Goal: Task Accomplishment & Management: Manage account settings

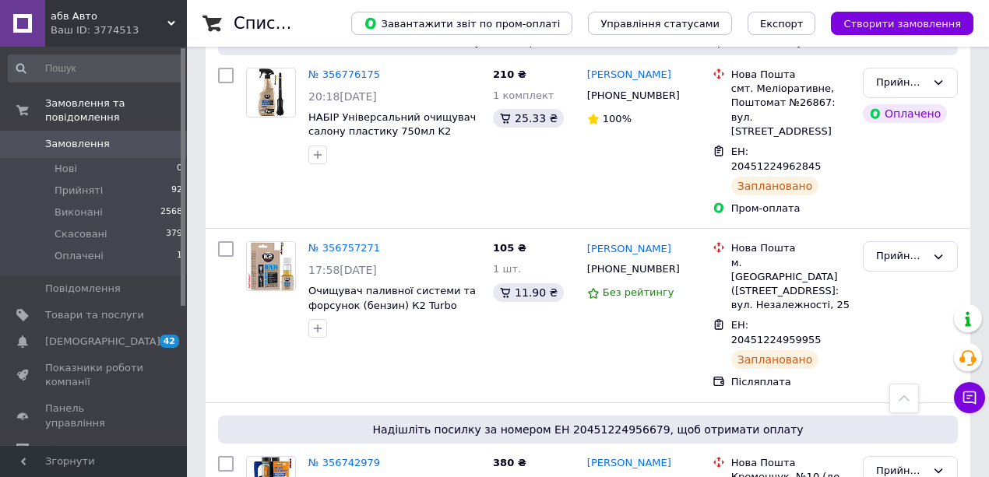
scroll to position [1765, 0]
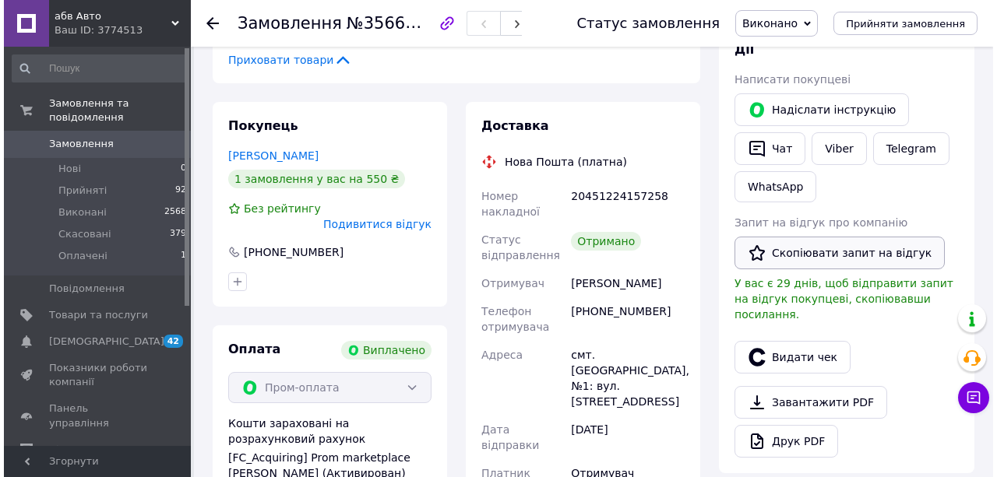
scroll to position [571, 0]
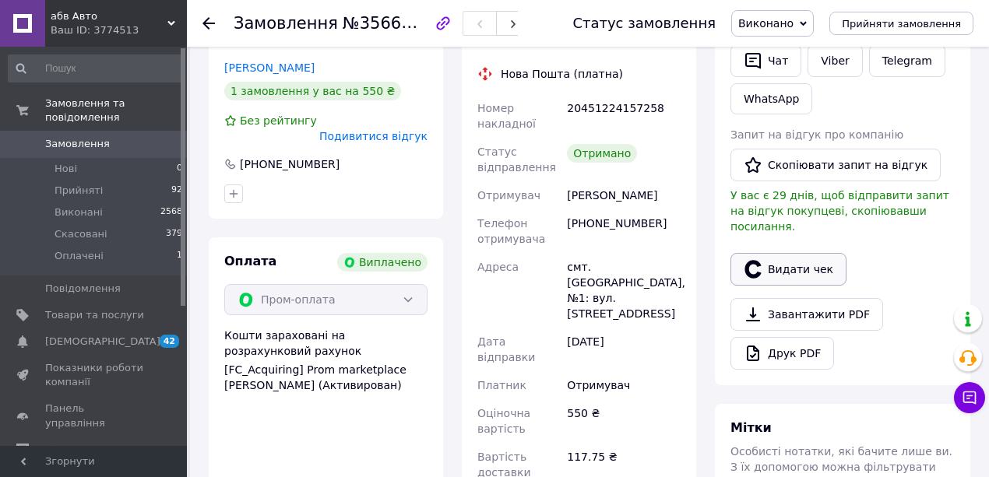
click at [790, 282] on button "Видати чек" at bounding box center [789, 269] width 116 height 33
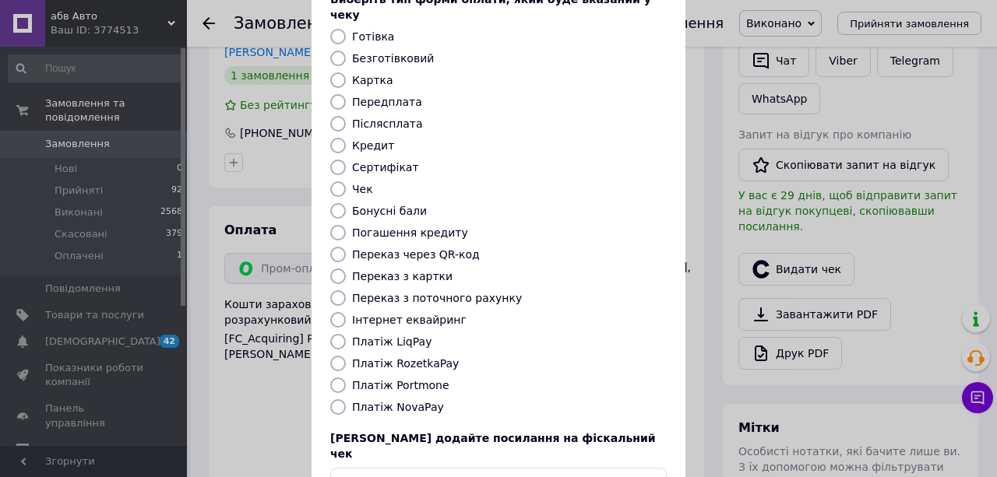
scroll to position [104, 0]
click at [335, 361] on input "Платіж RozetkaPay" at bounding box center [338, 363] width 16 height 16
radio input "true"
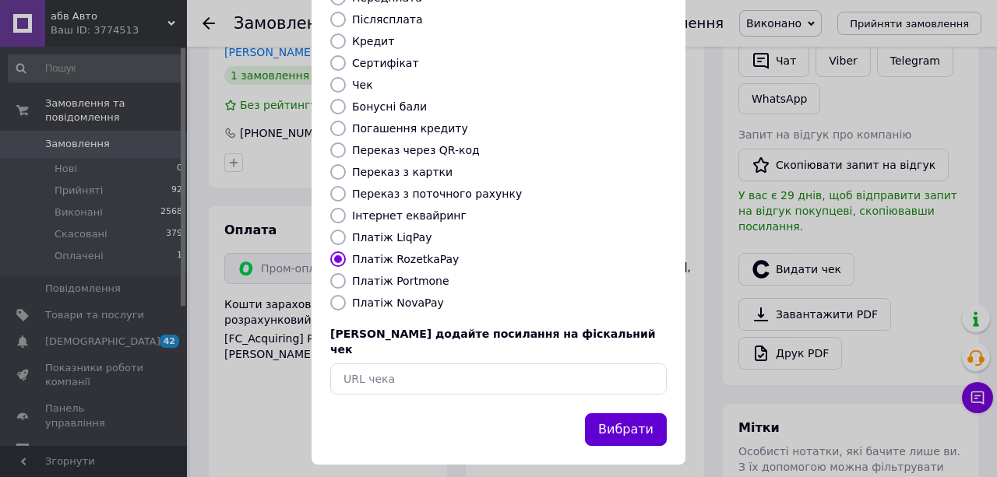
click at [629, 425] on button "Вибрати" at bounding box center [626, 430] width 82 height 33
click at [608, 426] on button "Вибрати" at bounding box center [626, 430] width 82 height 33
click at [618, 418] on button "Вибрати" at bounding box center [626, 430] width 82 height 33
click at [625, 416] on button "Вибрати" at bounding box center [626, 430] width 82 height 33
click at [633, 421] on button "Вибрати" at bounding box center [626, 430] width 82 height 33
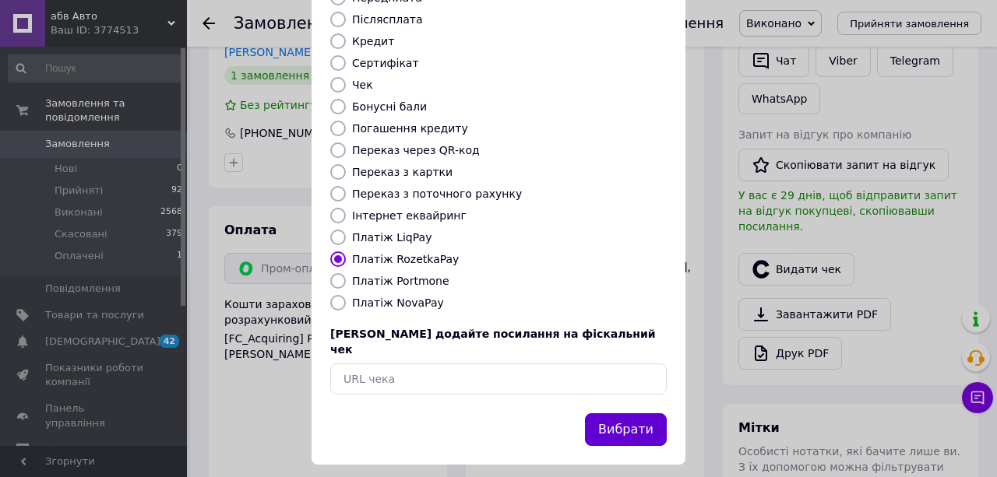
click at [622, 419] on button "Вибрати" at bounding box center [626, 430] width 82 height 33
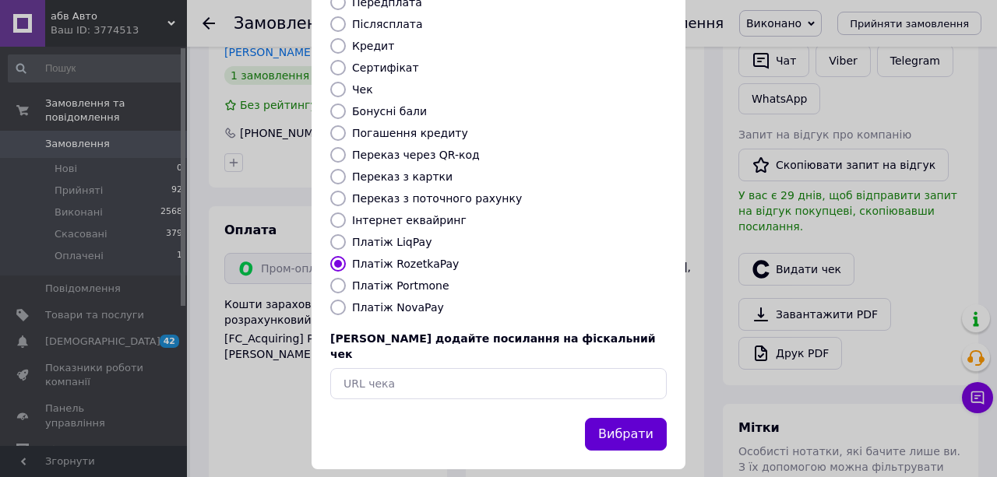
scroll to position [214, 0]
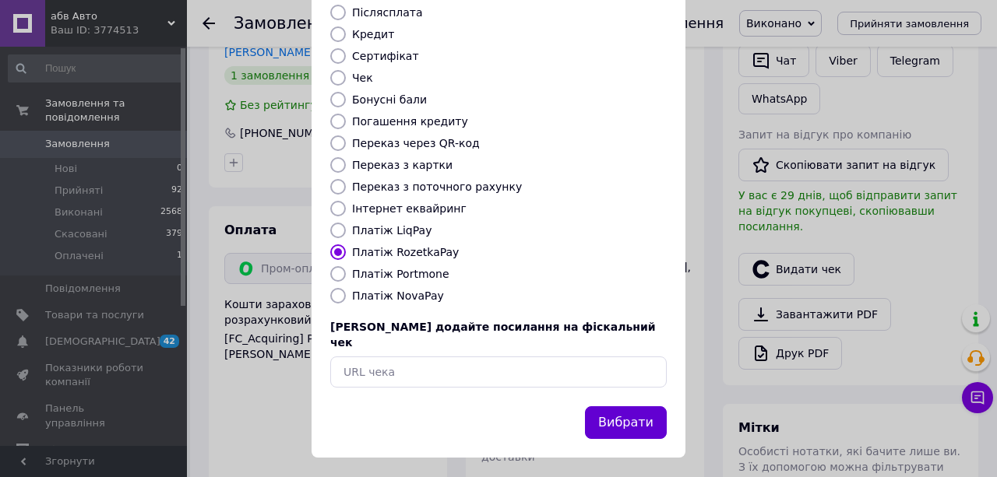
click at [639, 418] on button "Вибрати" at bounding box center [626, 423] width 82 height 33
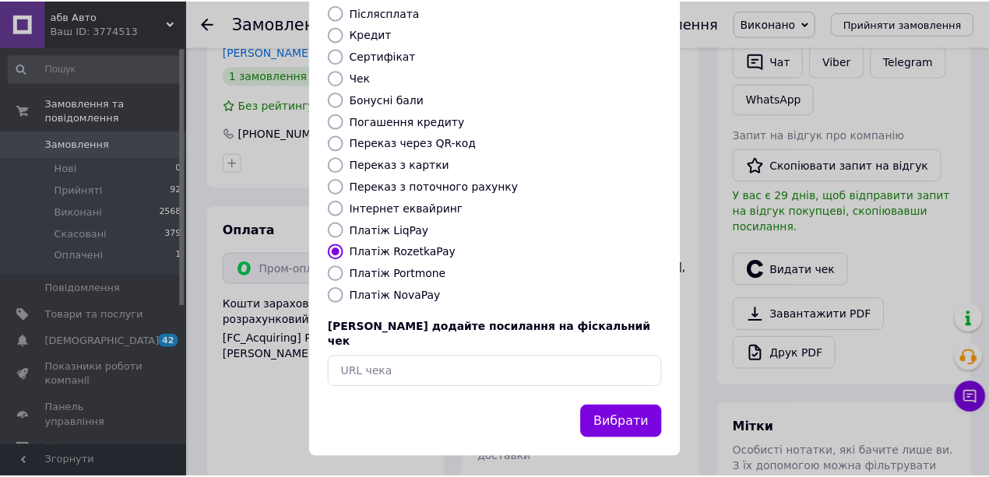
scroll to position [0, 0]
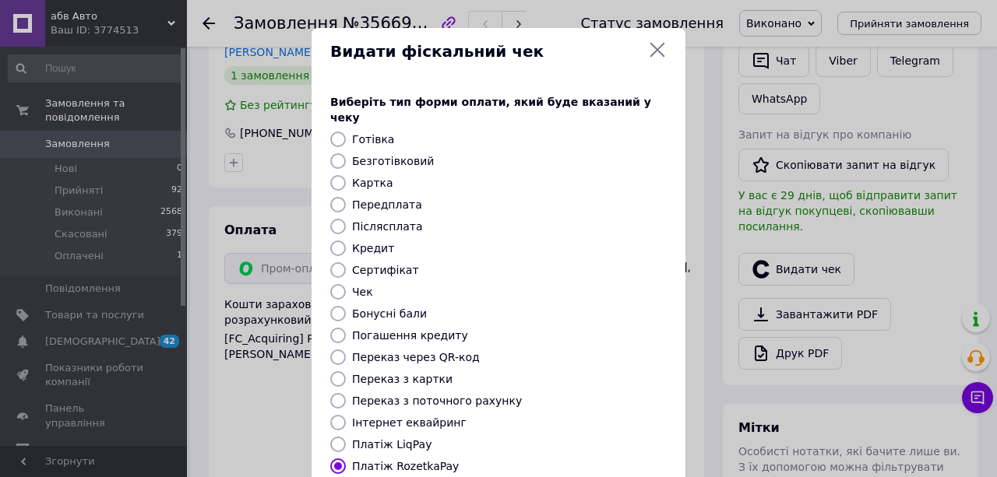
click at [650, 44] on icon at bounding box center [657, 50] width 15 height 15
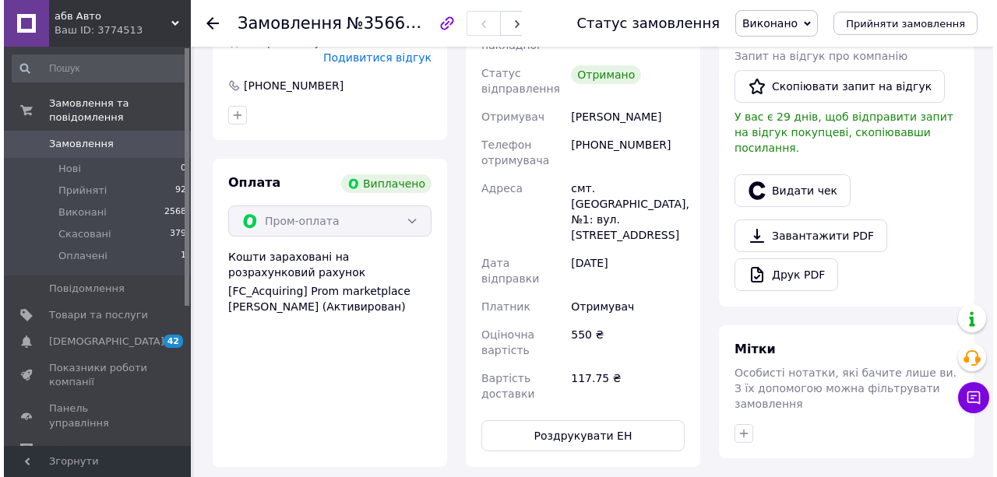
scroll to position [675, 0]
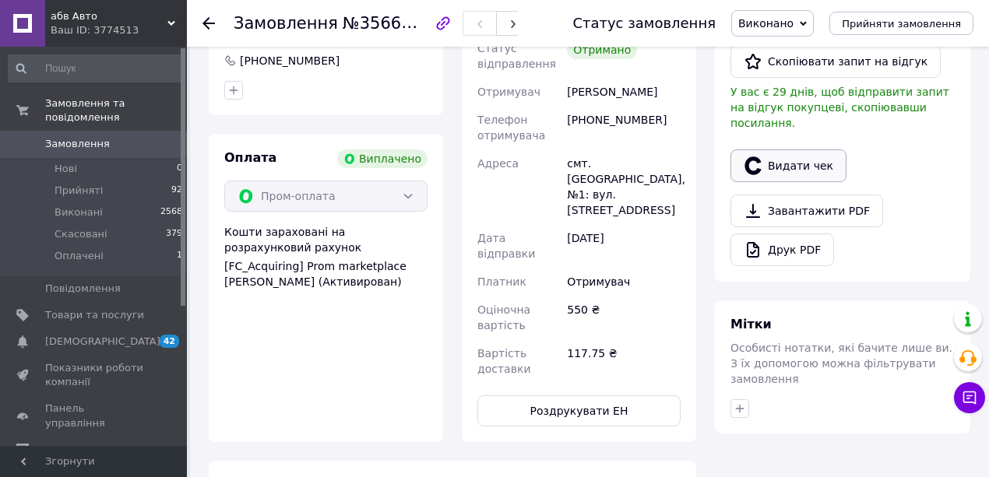
click at [799, 176] on button "Видати чек" at bounding box center [789, 166] width 116 height 33
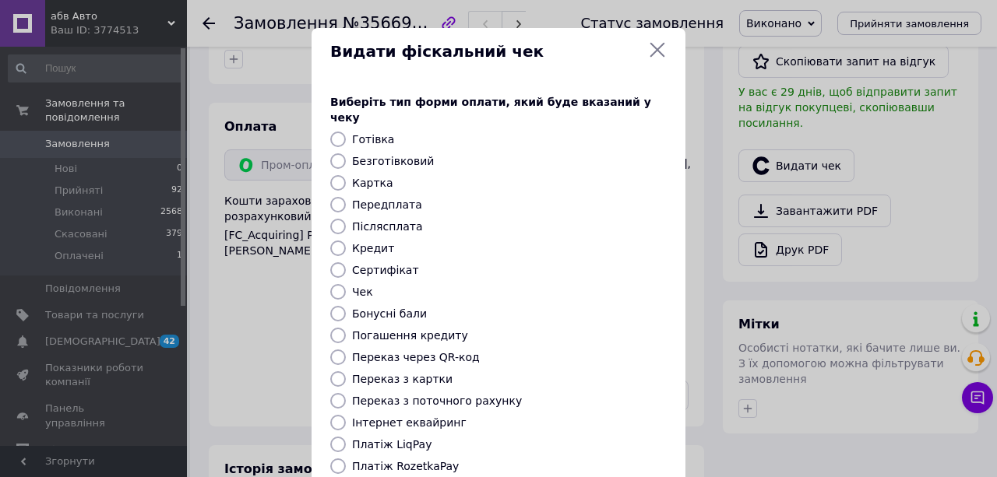
scroll to position [214, 0]
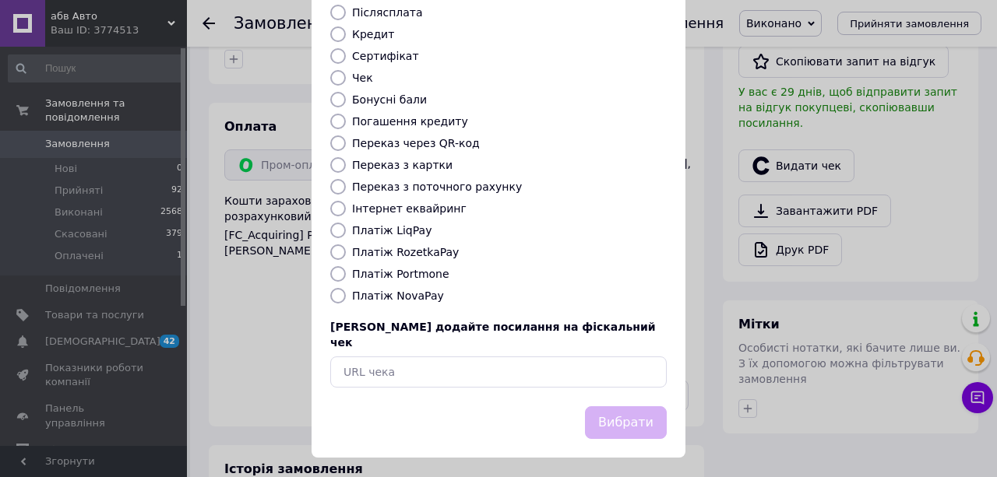
click at [334, 252] on input "Платіж RozetkaPay" at bounding box center [338, 253] width 16 height 16
radio input "true"
click at [605, 410] on button "Вибрати" at bounding box center [626, 423] width 82 height 33
click at [628, 416] on button "Вибрати" at bounding box center [626, 423] width 82 height 33
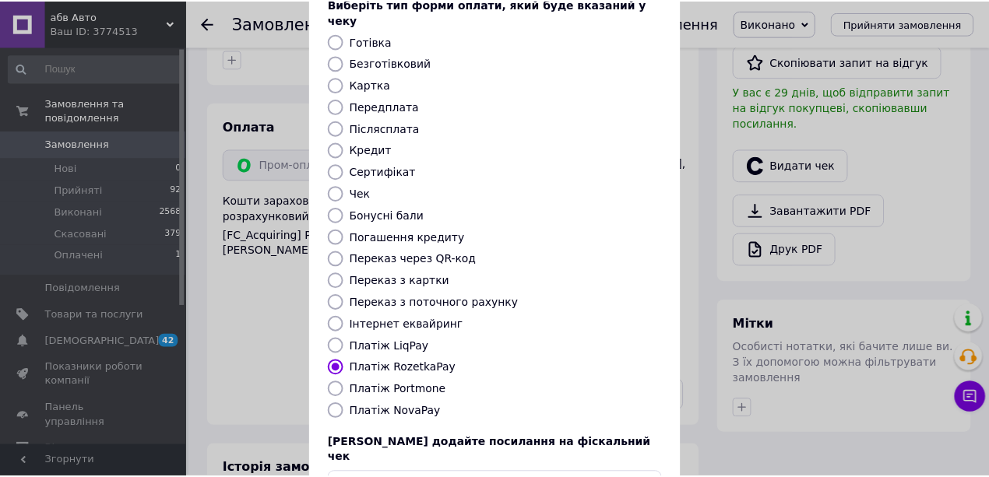
scroll to position [0, 0]
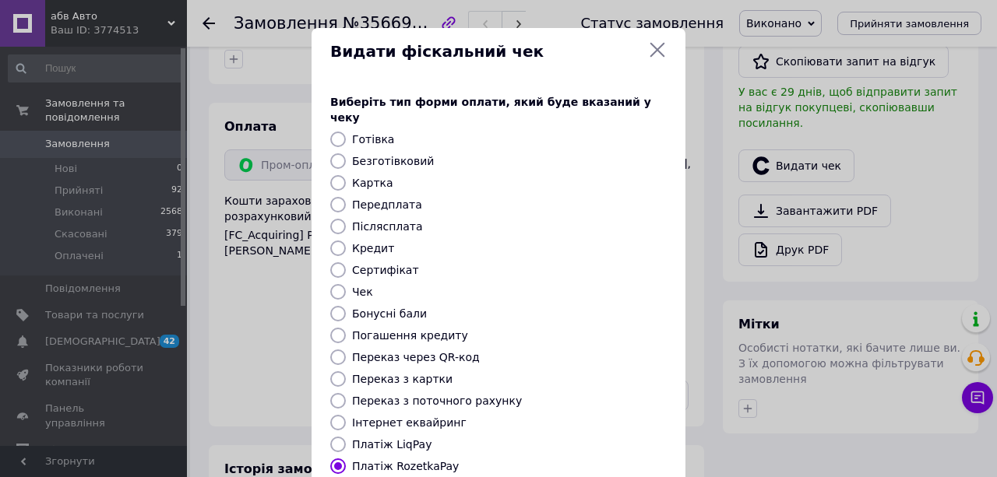
click at [658, 51] on icon at bounding box center [657, 50] width 19 height 19
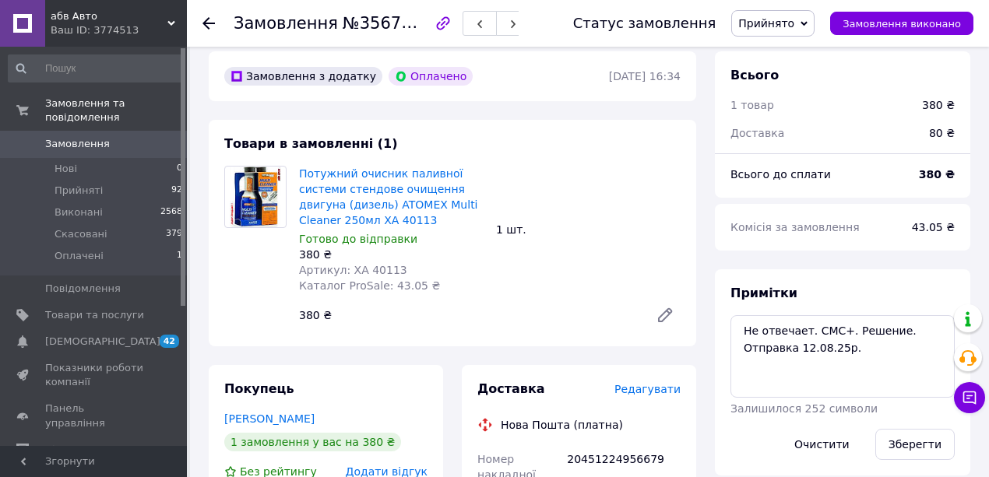
scroll to position [51, 0]
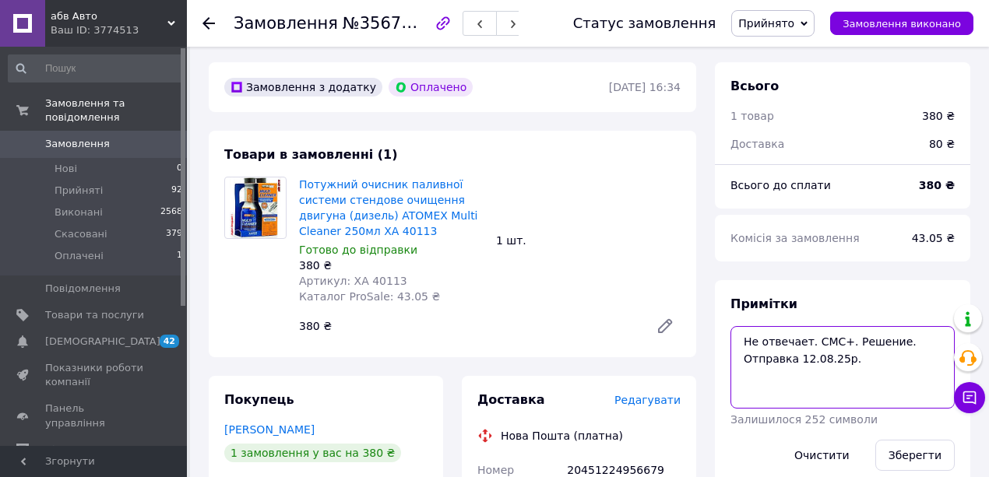
click at [859, 369] on textarea "Не отвечает. СМС+. Решение. Отправка 12.08.25р." at bounding box center [843, 367] width 224 height 83
drag, startPoint x: 851, startPoint y: 369, endPoint x: 953, endPoint y: 370, distance: 101.3
click at [953, 370] on textarea "Не отвечает. СМС+. Решение. Отправка 12.08.25р. Jnghfdkty/ CVC+" at bounding box center [843, 367] width 224 height 83
type textarea "Не отвечает. СМС+. Решение. Отправка 12.08.25р. Отправлен. СМС+"
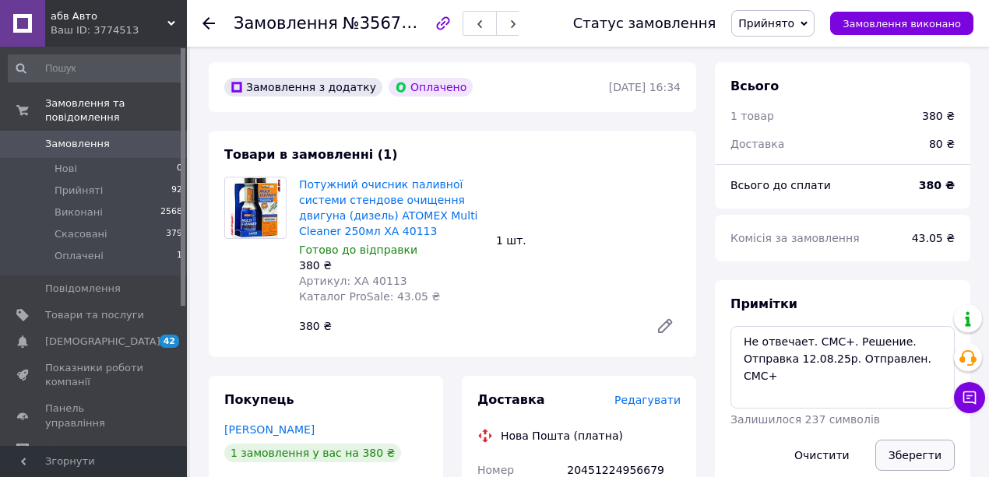
drag, startPoint x: 911, startPoint y: 460, endPoint x: 898, endPoint y: 433, distance: 30.0
click at [910, 460] on button "Зберегти" at bounding box center [915, 455] width 79 height 31
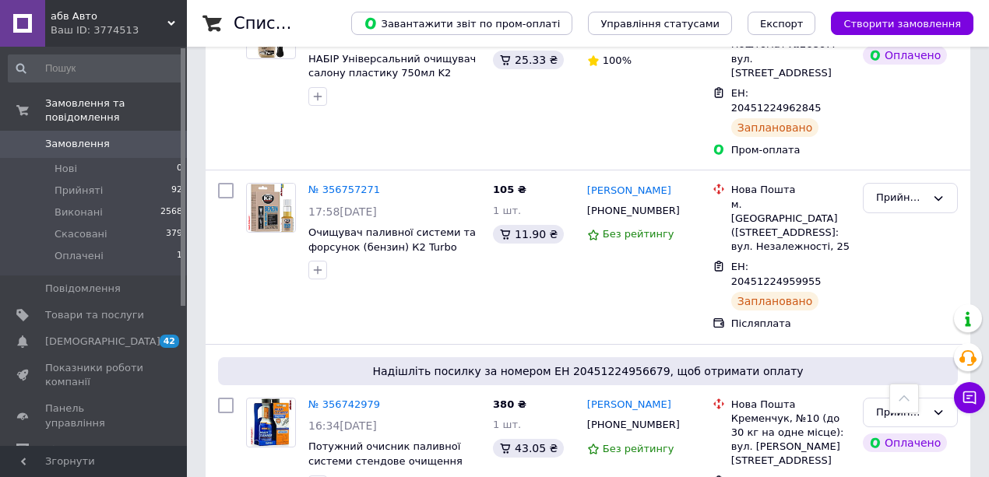
scroll to position [1712, 0]
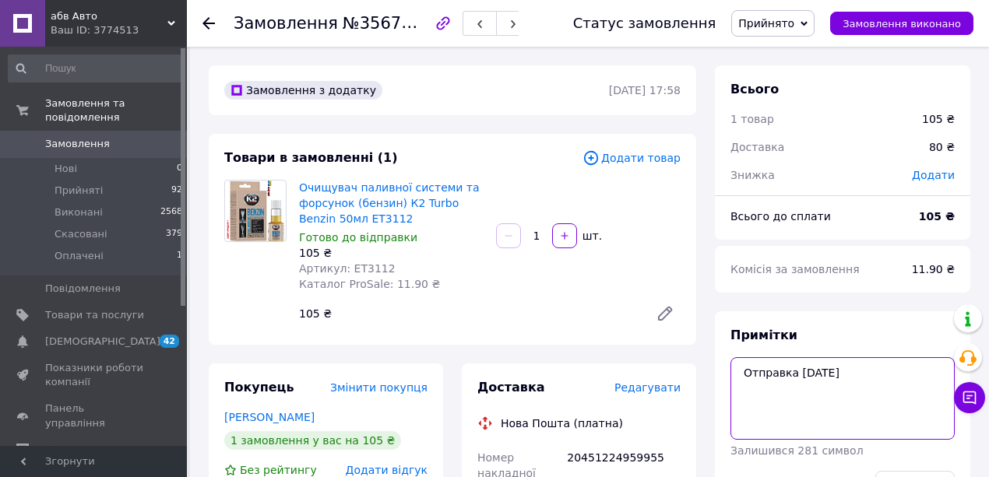
click at [854, 385] on textarea "Отправка [DATE]" at bounding box center [843, 399] width 224 height 83
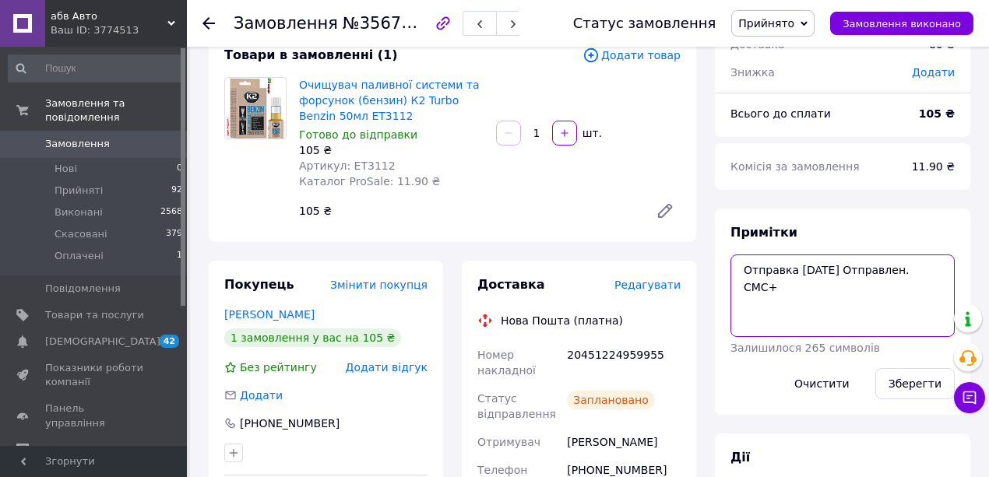
scroll to position [104, 0]
type textarea "Отправка [DATE] Отправлен. СМС+"
click at [904, 391] on button "Зберегти" at bounding box center [915, 383] width 79 height 31
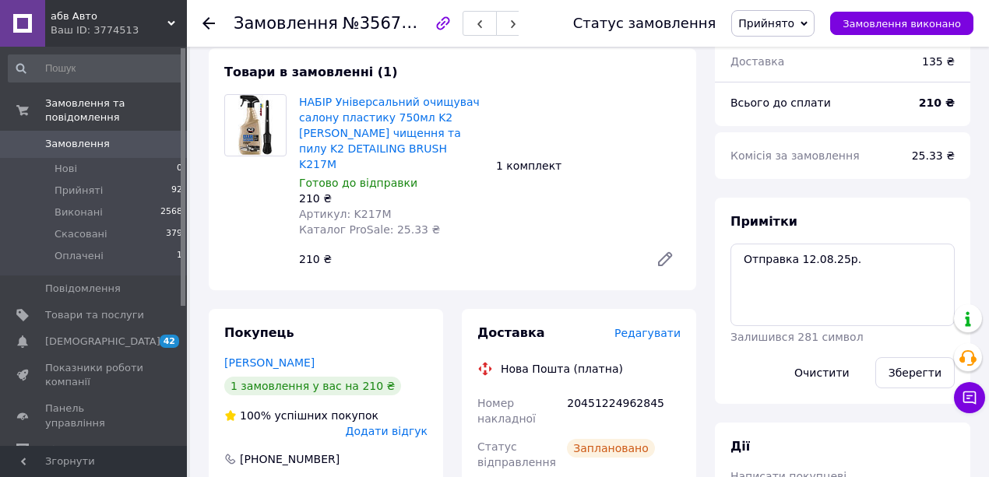
scroll to position [104, 0]
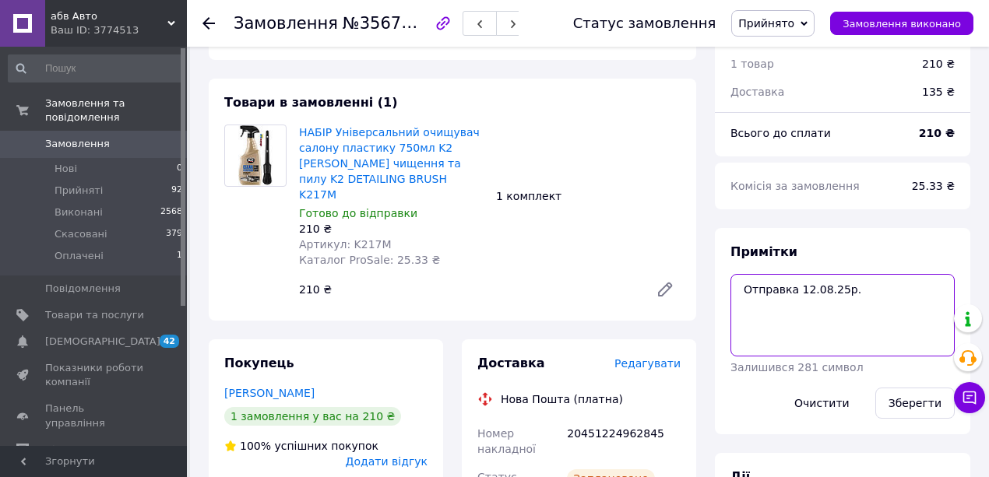
click at [858, 301] on textarea "Отправка 12.08.25р." at bounding box center [843, 315] width 224 height 83
type textarea "Отправка 12.08.25р. Отправлен. СМС+"
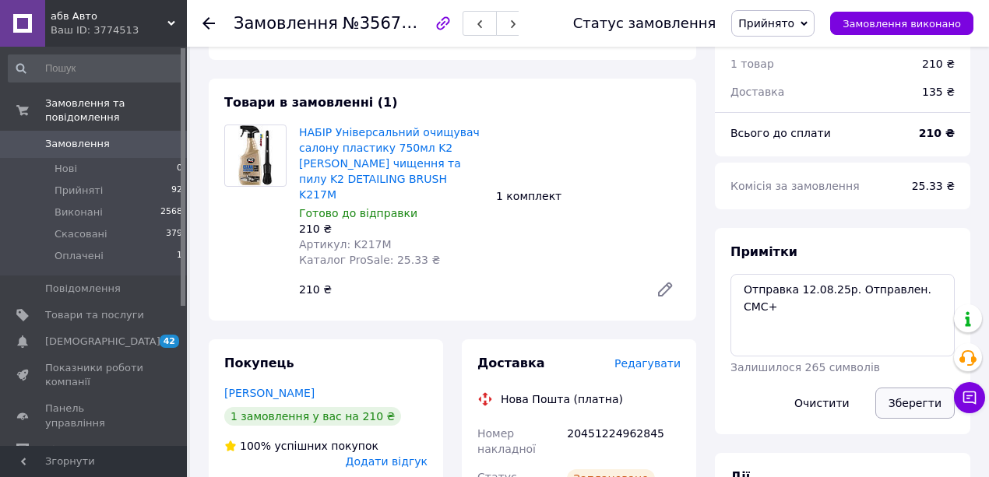
click at [905, 412] on button "Зберегти" at bounding box center [915, 403] width 79 height 31
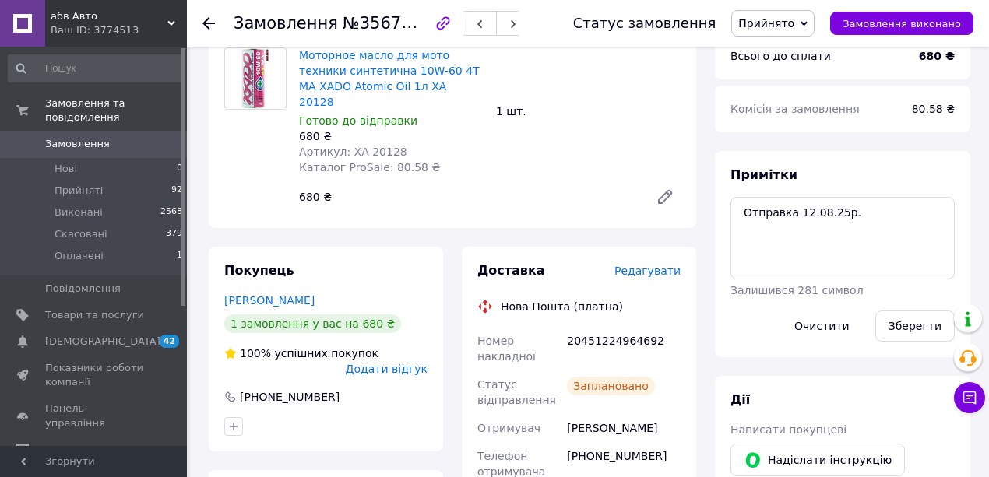
scroll to position [51, 0]
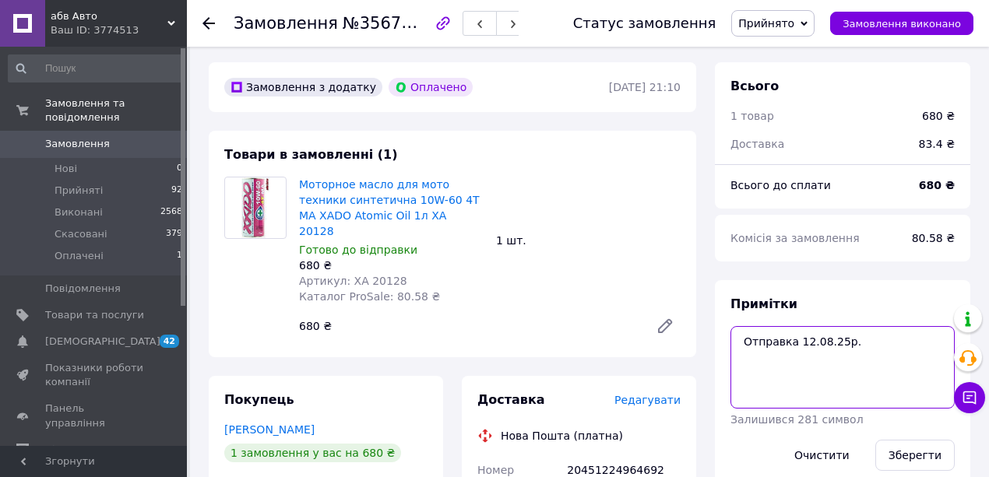
click at [858, 350] on textarea "Отправка 12.08.25р." at bounding box center [843, 367] width 224 height 83
type textarea "Отправка 12.08.25р. Отправлен. СМС+"
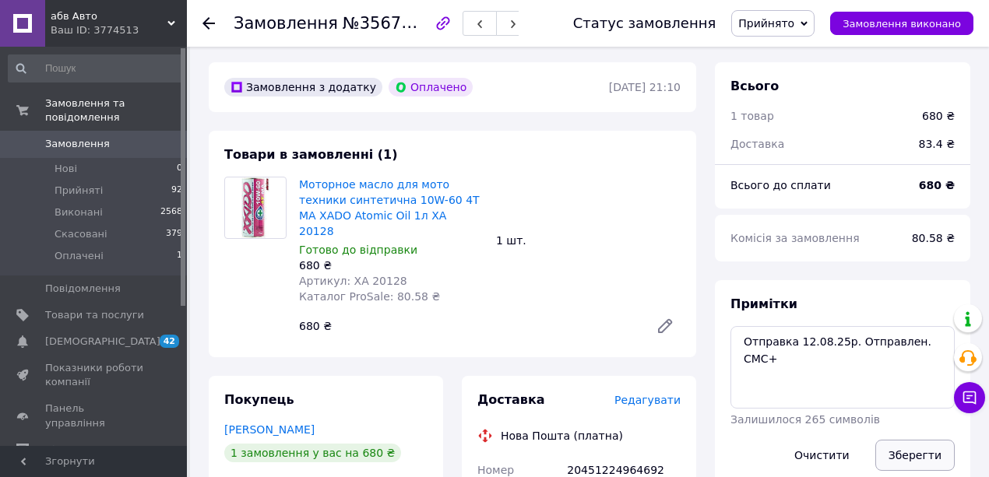
click at [918, 462] on button "Зберегти" at bounding box center [915, 455] width 79 height 31
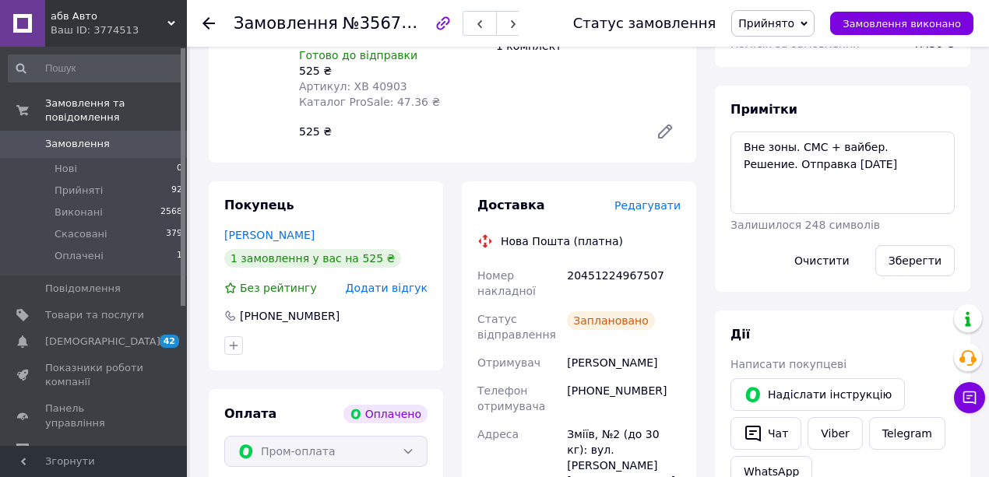
scroll to position [259, 0]
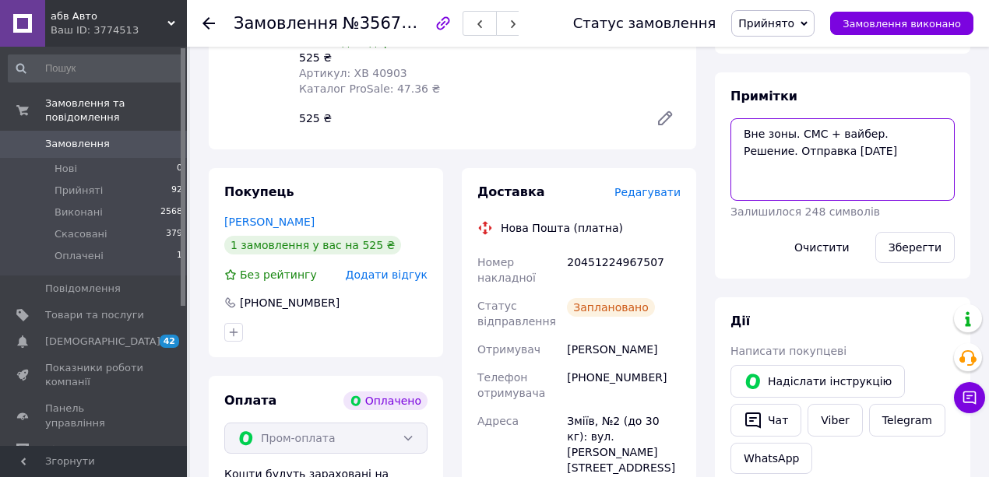
click at [861, 162] on textarea "Вне зоны. СМС + вайбер. Решение. Отправка 12.08.25р." at bounding box center [843, 159] width 224 height 83
type textarea "Вне зоны. СМС + вайбер. Решение. Отправка 12.08.25р. Отправлен. СМС+"
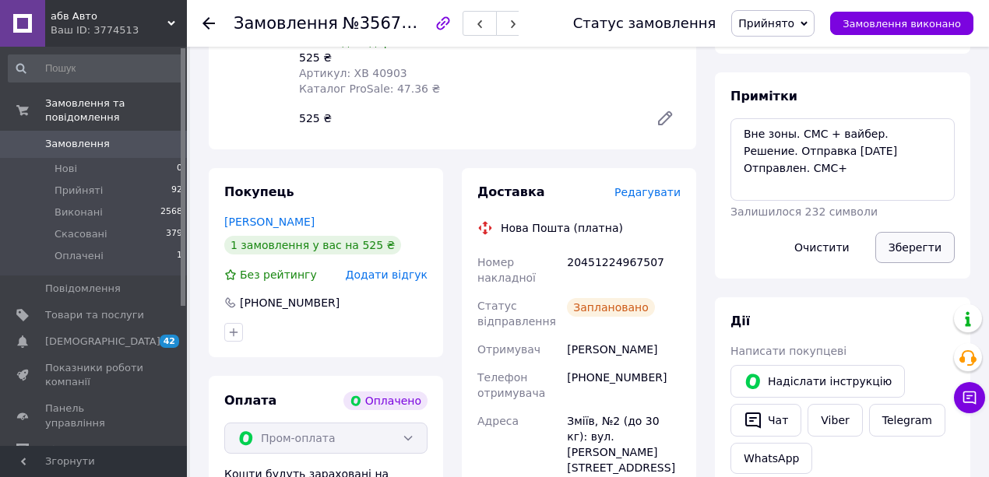
click at [914, 255] on button "Зберегти" at bounding box center [915, 247] width 79 height 31
click at [933, 258] on button "Зберегти" at bounding box center [915, 247] width 79 height 31
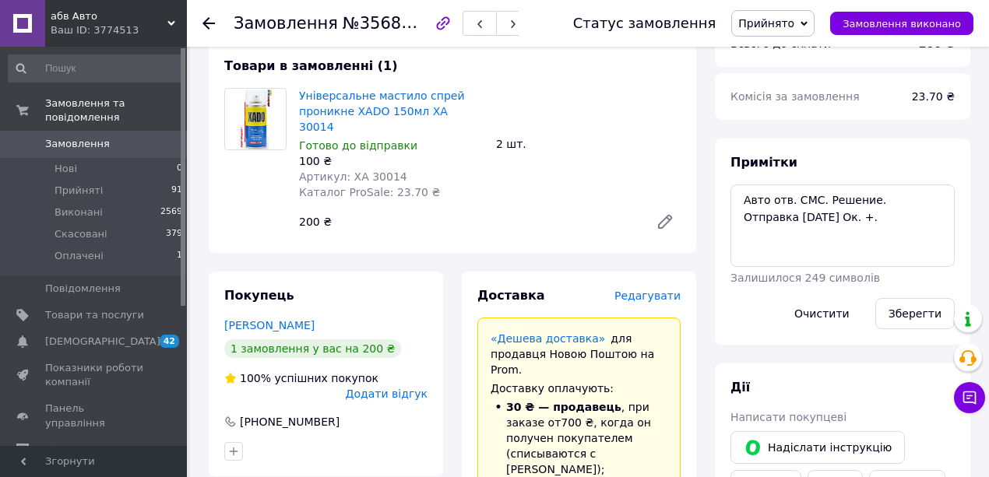
scroll to position [51, 0]
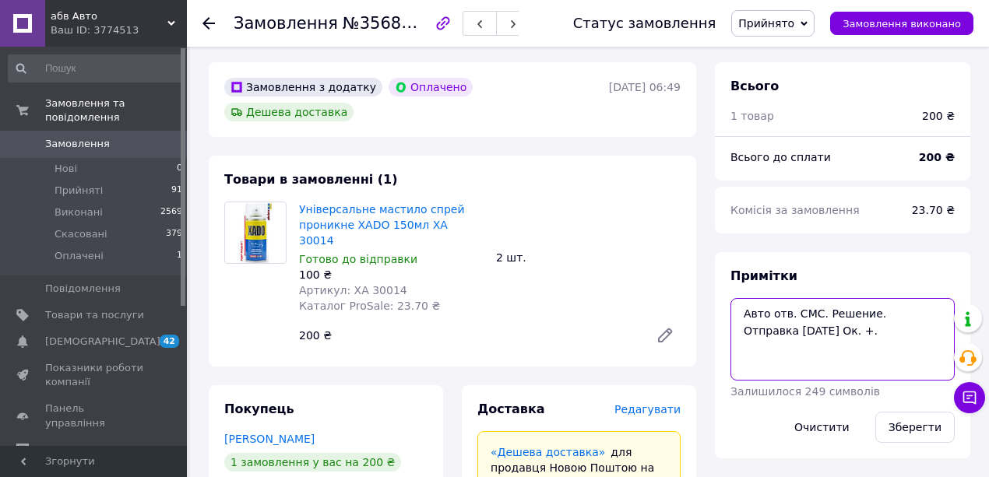
click at [841, 338] on textarea "Авто отв. СМС. Решение. Отправка [DATE] Ок. +." at bounding box center [843, 339] width 224 height 83
type textarea "Авто отв. СМС. Решение. Отправка [DATE] Ок. +. Отправлен. СМС+"
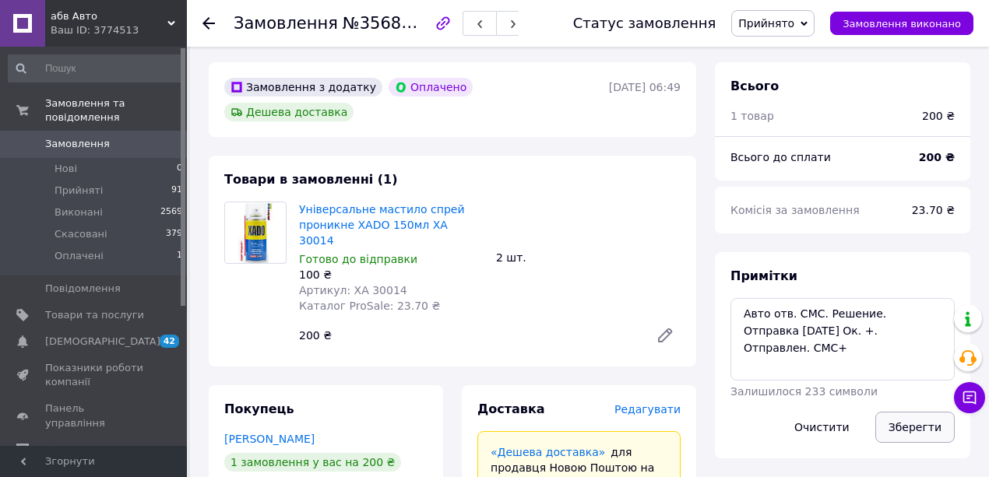
click at [927, 431] on button "Зберегти" at bounding box center [915, 427] width 79 height 31
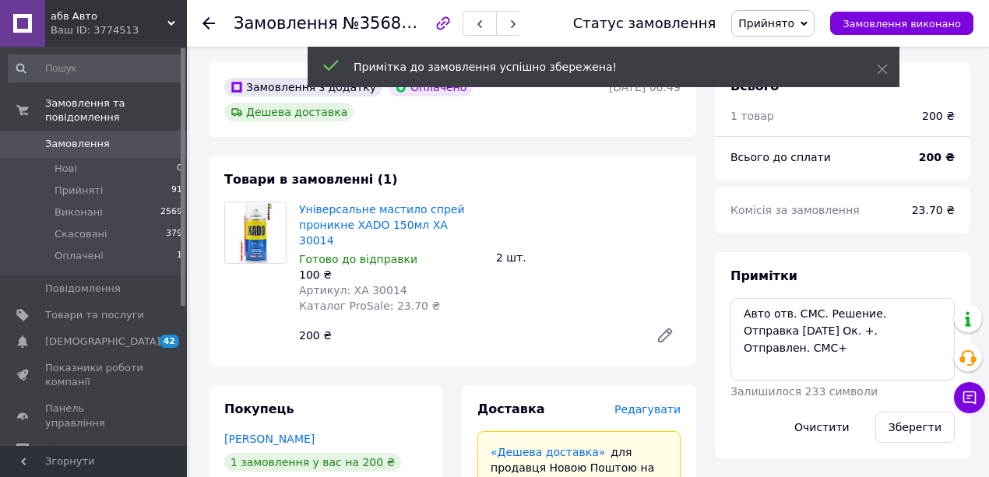
scroll to position [92, 0]
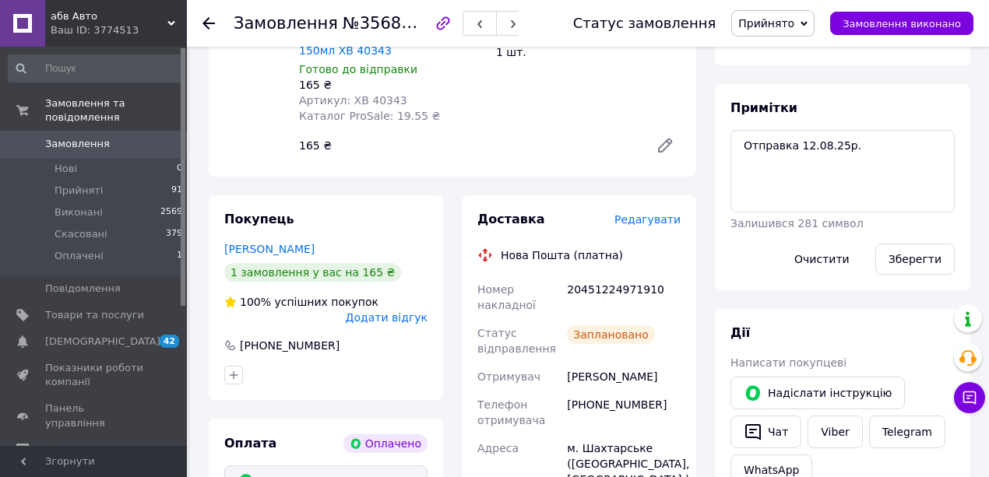
scroll to position [104, 0]
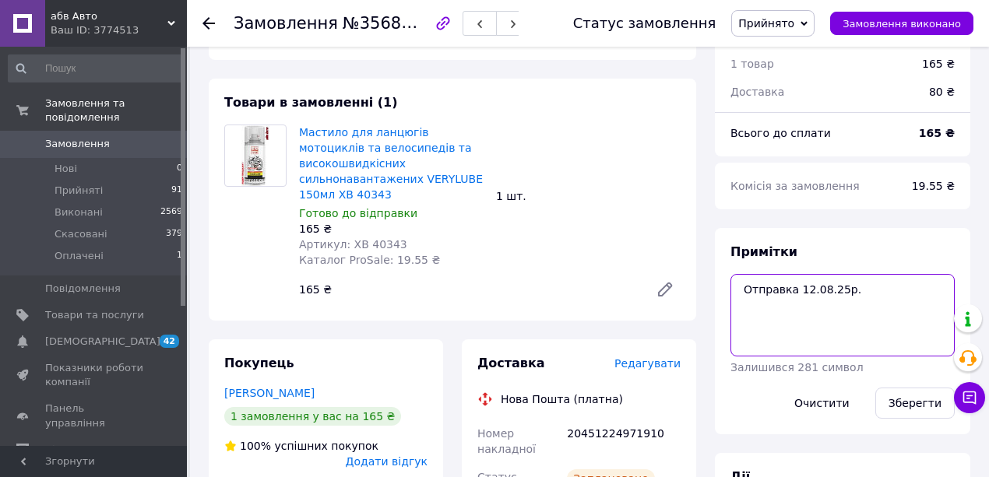
click at [852, 299] on textarea "Отправка 12.08.25р." at bounding box center [843, 315] width 224 height 83
type textarea "Отправка 12.08.25р. Отправлен. СМС+"
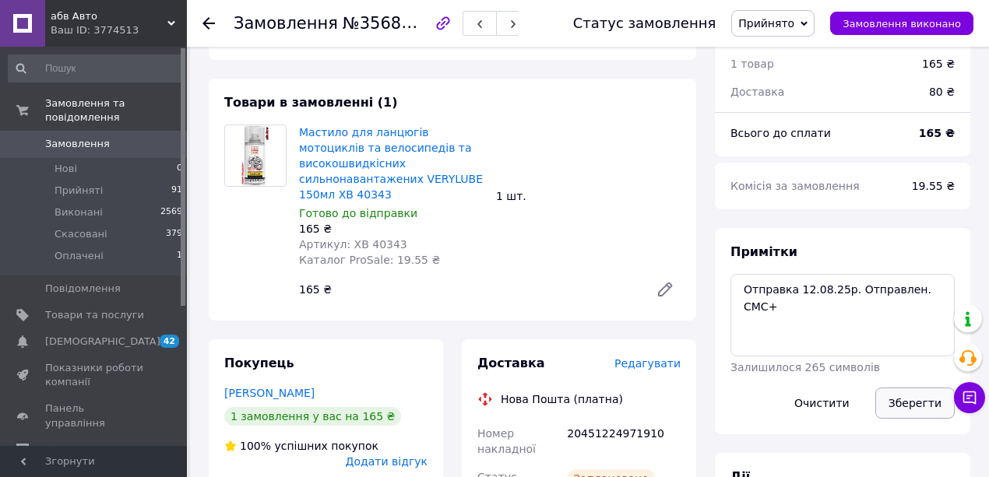
click at [901, 413] on button "Зберегти" at bounding box center [915, 403] width 79 height 31
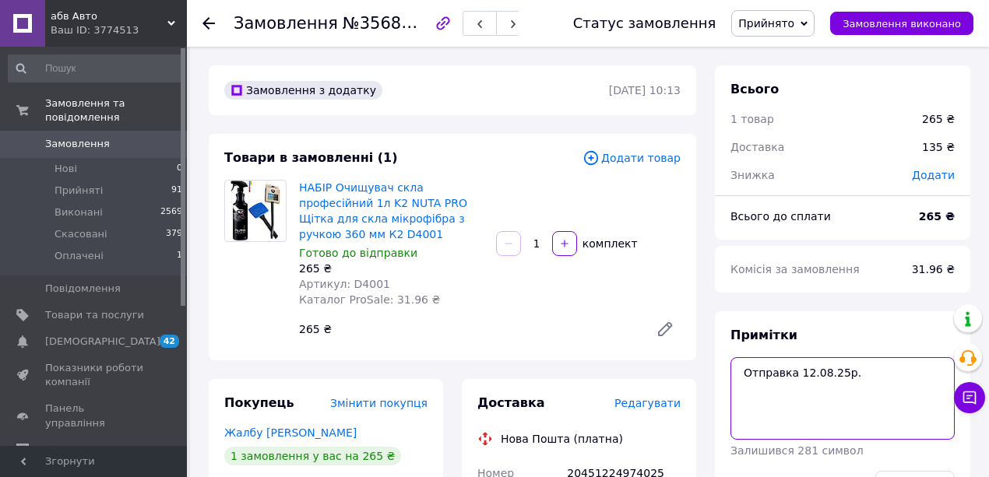
click at [856, 385] on textarea "Отправка 12.08.25р." at bounding box center [843, 399] width 224 height 83
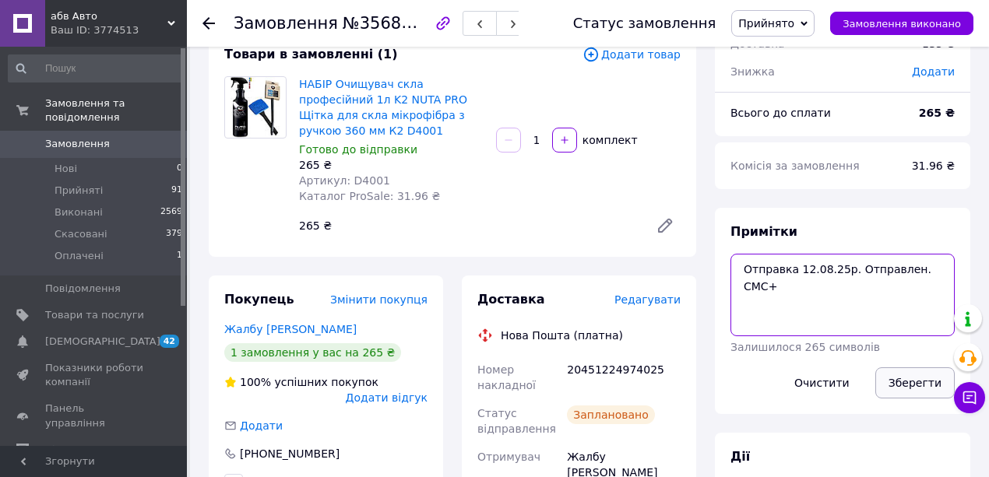
type textarea "Отправка 12.08.25р. Отправлен. СМС+"
click at [906, 389] on button "Зберегти" at bounding box center [915, 383] width 79 height 31
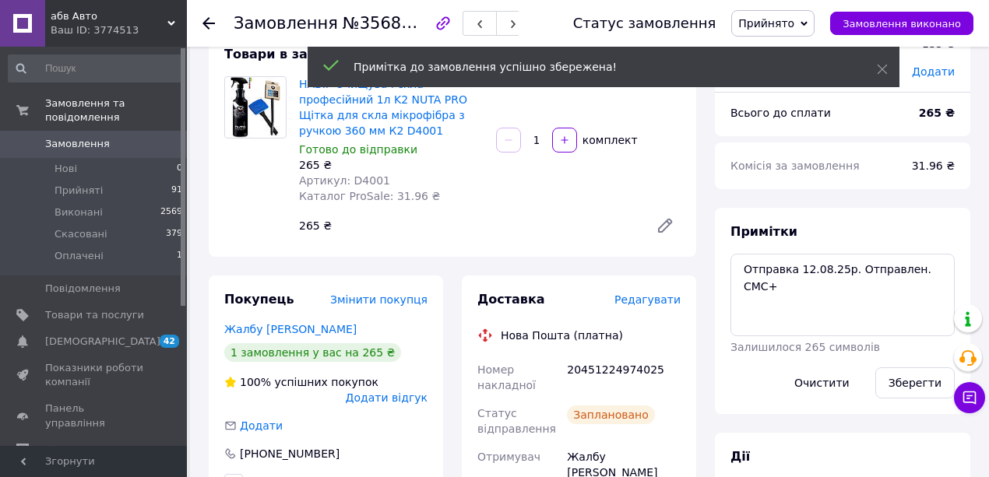
scroll to position [0, 0]
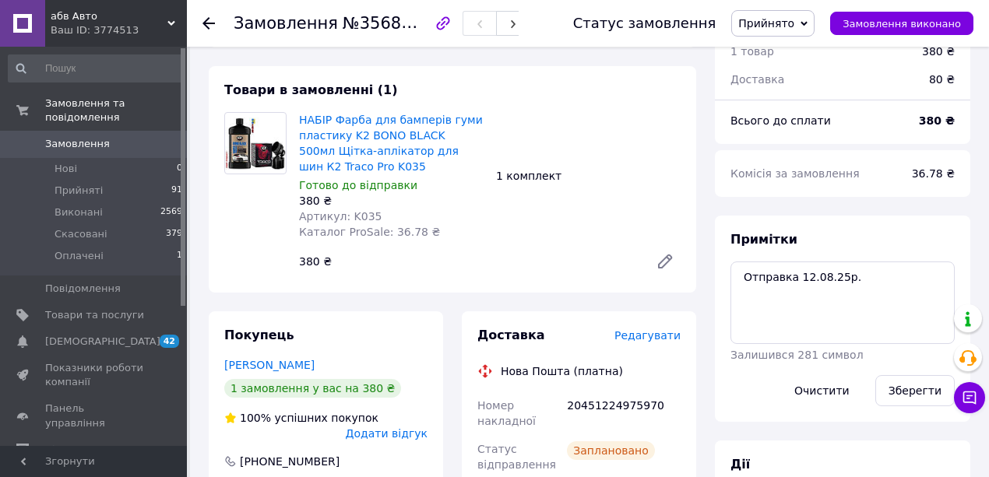
scroll to position [51, 0]
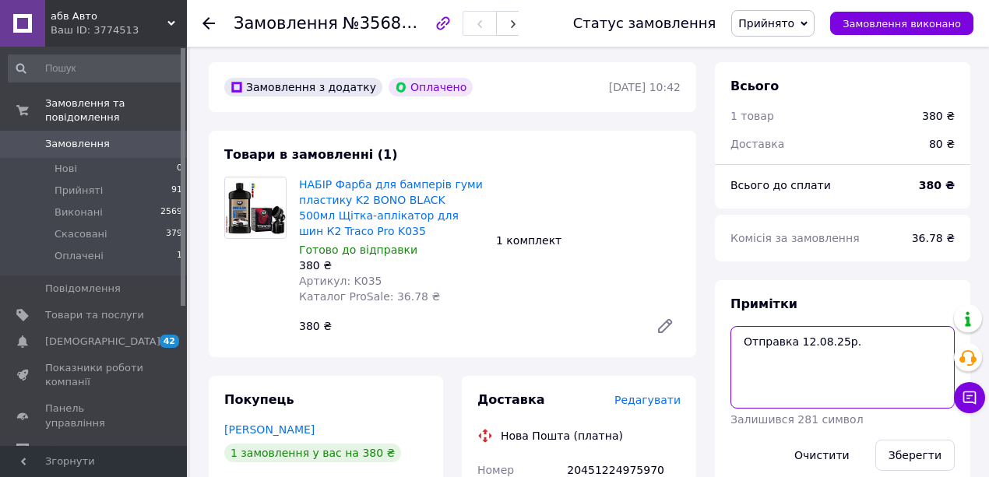
click at [855, 351] on textarea "Отправка 12.08.25р." at bounding box center [843, 367] width 224 height 83
type textarea "Отправка 12.08.25р. Отправлен. СМС+"
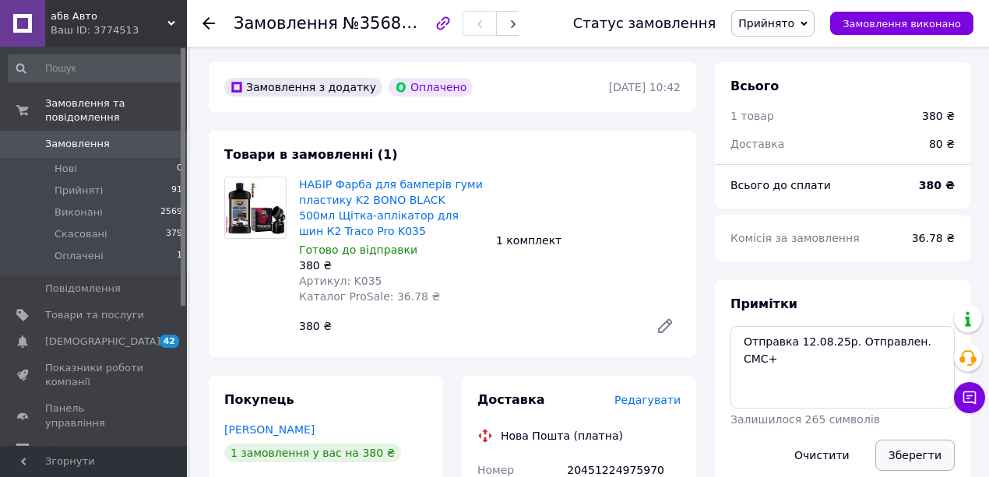
click at [921, 464] on button "Зберегти" at bounding box center [915, 455] width 79 height 31
